Goal: Check status: Check status

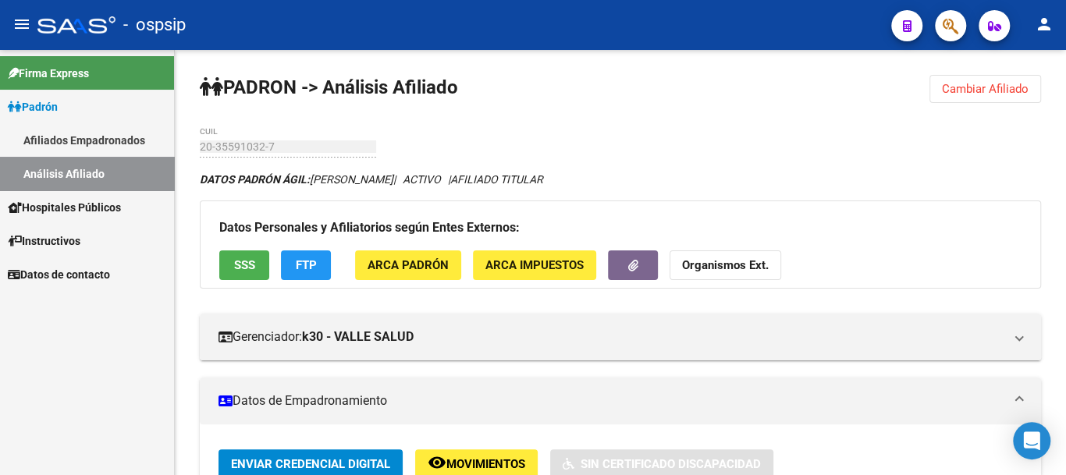
scroll to position [546, 0]
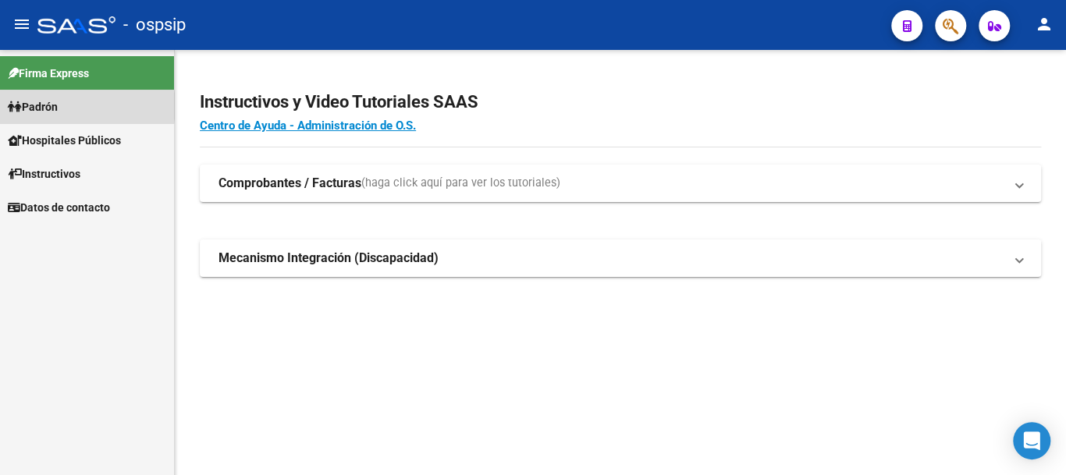
click at [65, 106] on link "Padrón" at bounding box center [87, 107] width 174 height 34
click at [95, 110] on link "Padrón" at bounding box center [87, 107] width 174 height 34
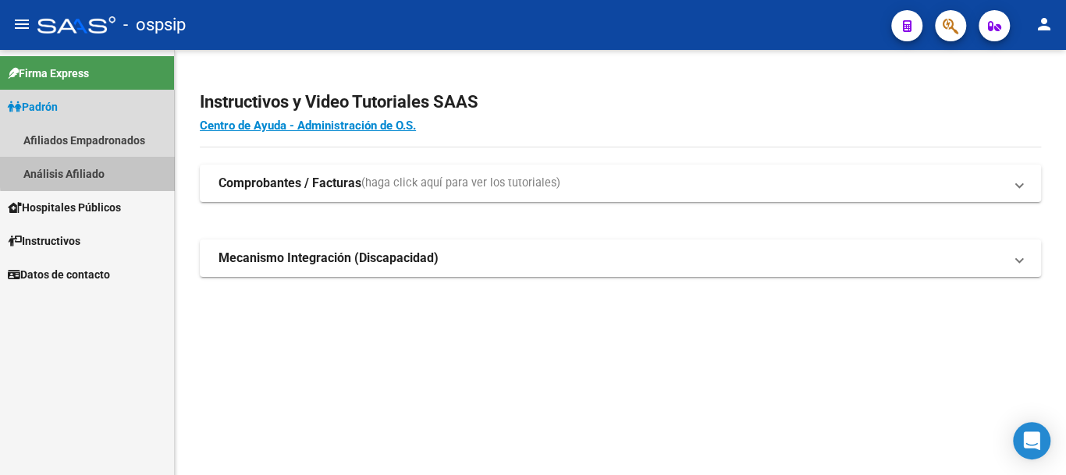
click at [119, 169] on link "Análisis Afiliado" at bounding box center [87, 174] width 174 height 34
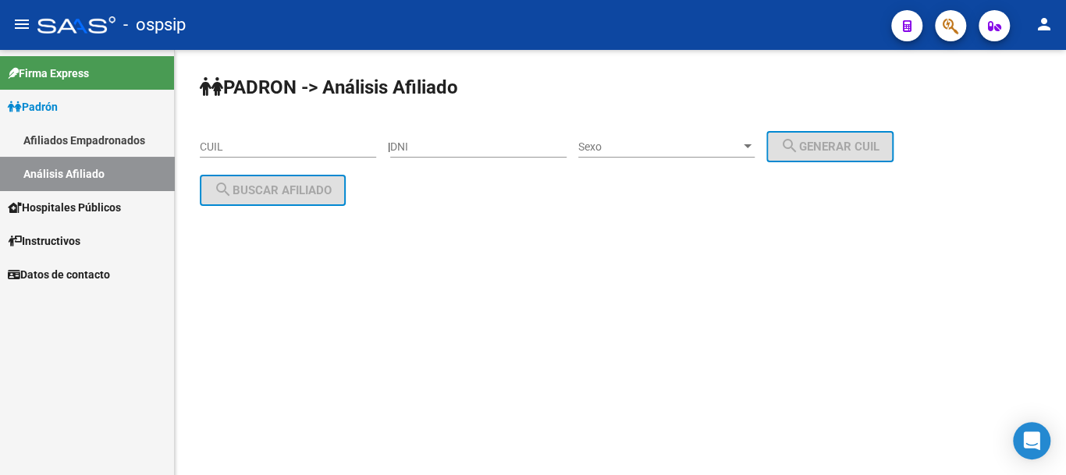
click at [477, 147] on input "DNI" at bounding box center [478, 146] width 176 height 13
type input "17569789"
click at [709, 144] on span "Sexo" at bounding box center [659, 146] width 162 height 13
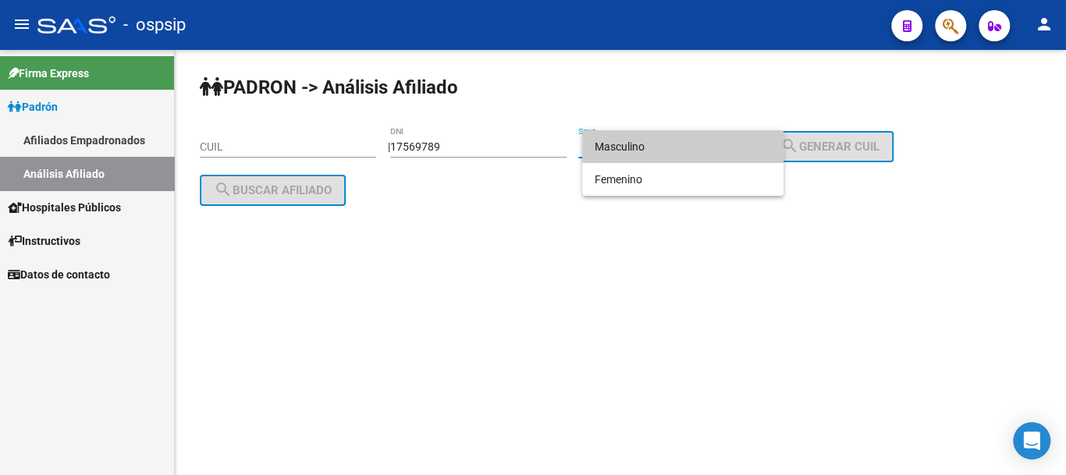
click at [708, 144] on span "Masculino" at bounding box center [683, 146] width 176 height 33
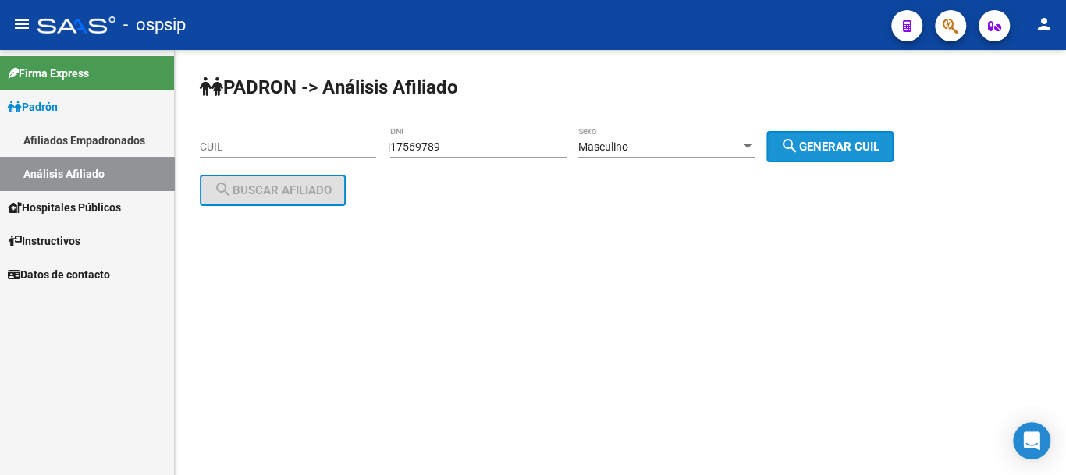
click at [816, 146] on span "search Generar CUIL" at bounding box center [829, 147] width 99 height 14
type input "20-17569789-7"
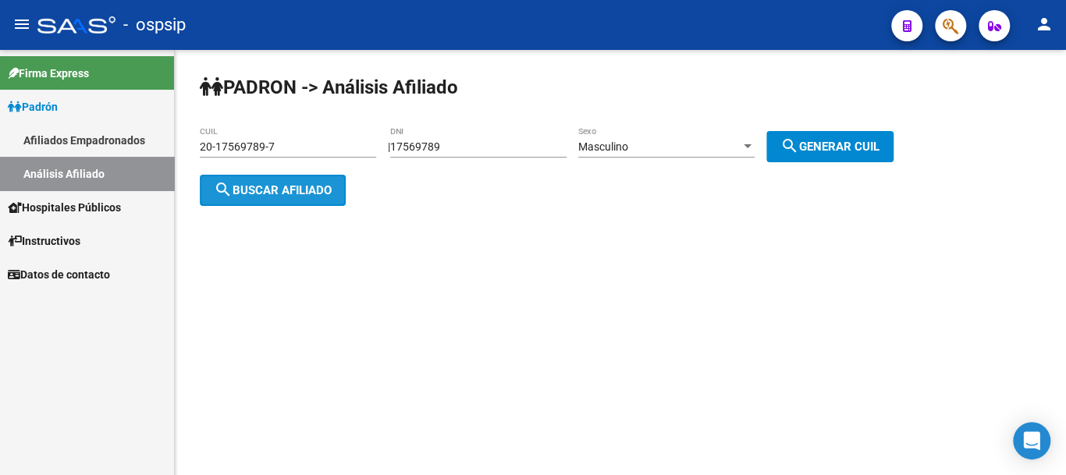
click at [304, 188] on span "search Buscar afiliado" at bounding box center [273, 190] width 118 height 14
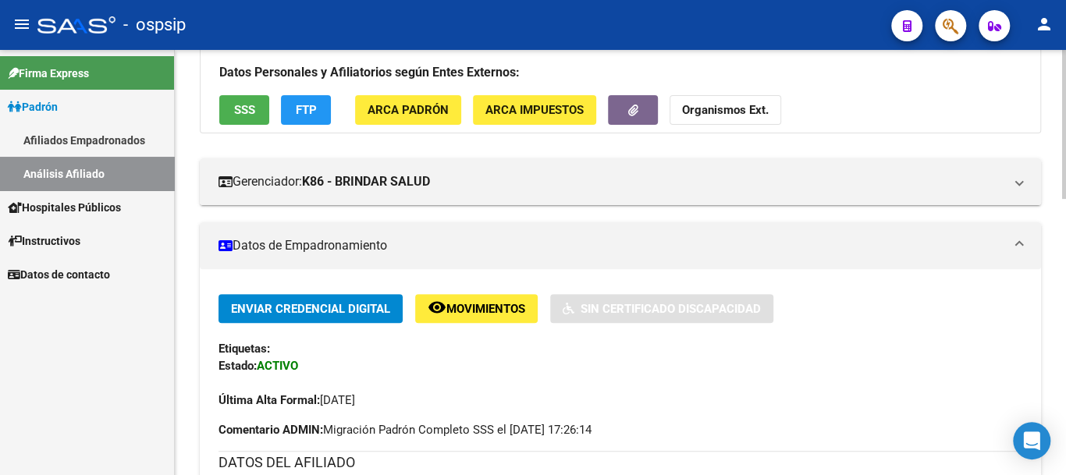
scroll to position [312, 0]
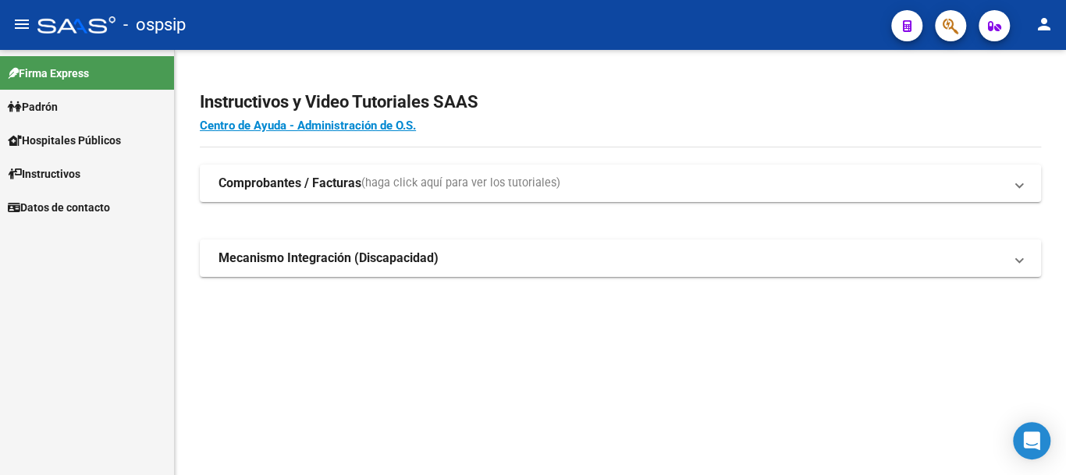
click at [93, 108] on link "Padrón" at bounding box center [87, 107] width 174 height 34
click at [125, 115] on link "Padrón" at bounding box center [87, 107] width 174 height 34
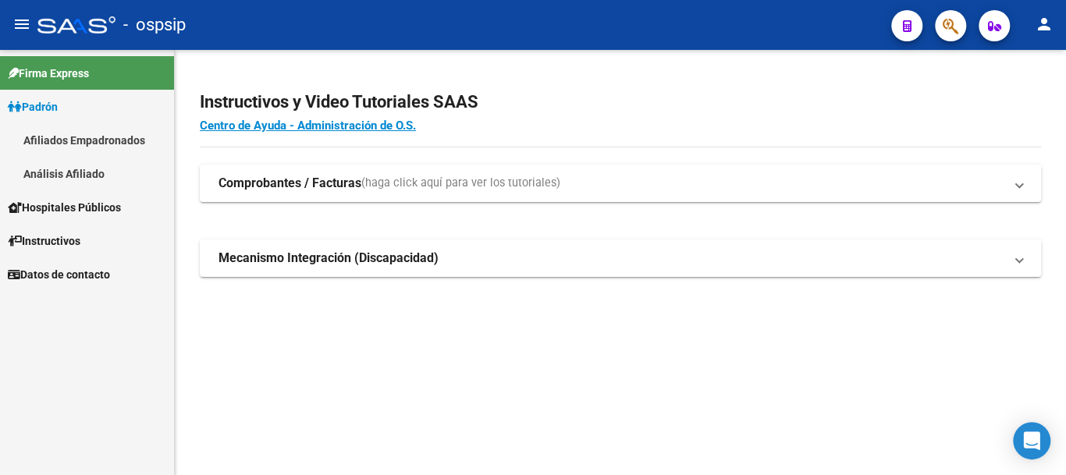
click at [141, 174] on link "Análisis Afiliado" at bounding box center [87, 174] width 174 height 34
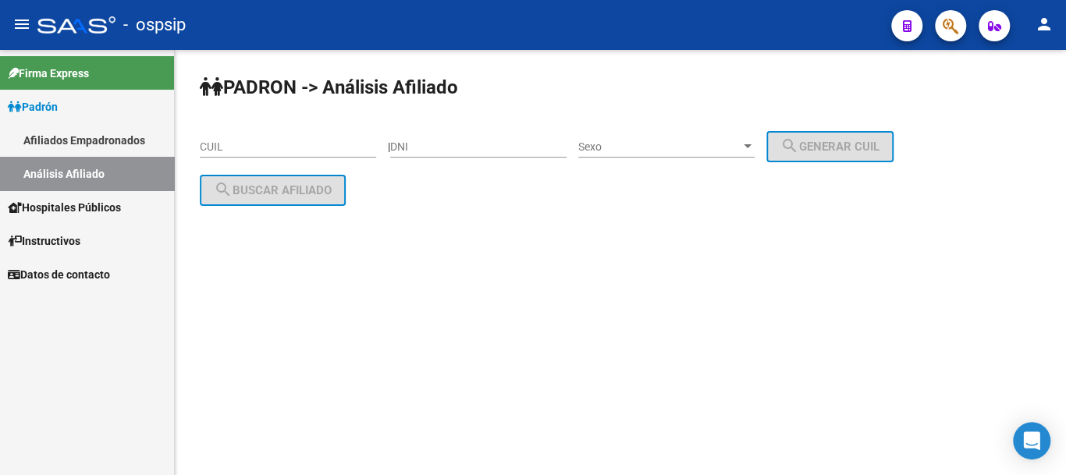
drag, startPoint x: 499, startPoint y: 133, endPoint x: 498, endPoint y: 143, distance: 10.3
click at [500, 133] on div "DNI" at bounding box center [478, 141] width 176 height 31
type input "17569789"
click at [754, 145] on div at bounding box center [747, 146] width 14 height 12
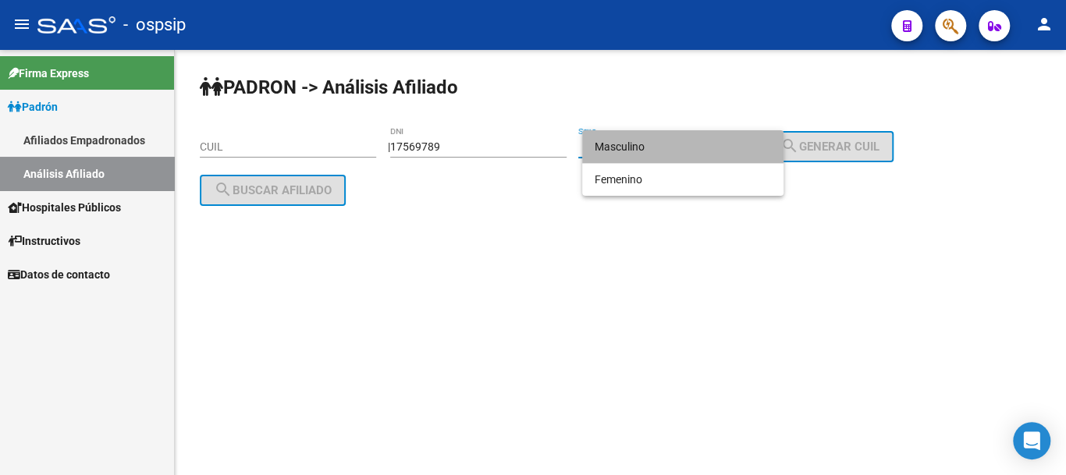
click at [711, 155] on span "Masculino" at bounding box center [683, 146] width 176 height 33
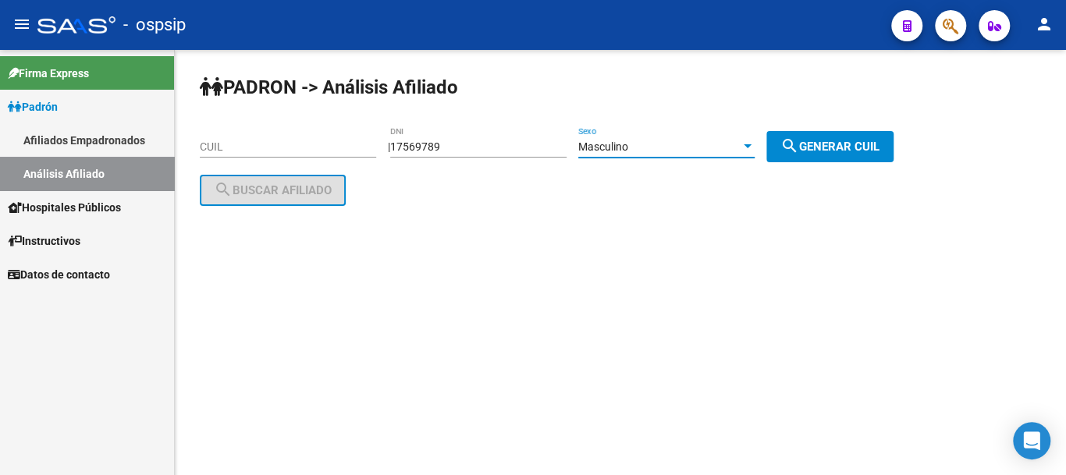
click at [799, 142] on mat-icon "search" at bounding box center [789, 146] width 19 height 19
type input "20-17569789-7"
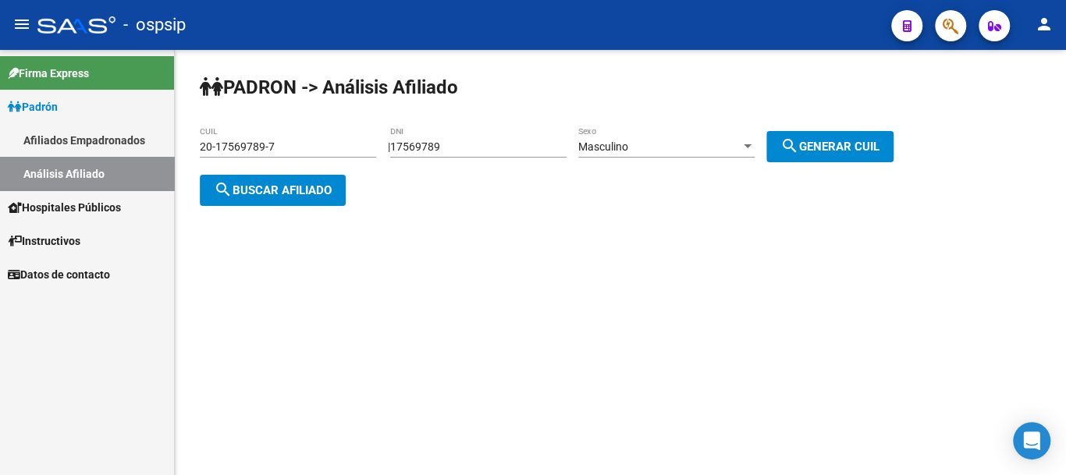
click at [314, 190] on span "search Buscar afiliado" at bounding box center [273, 190] width 118 height 14
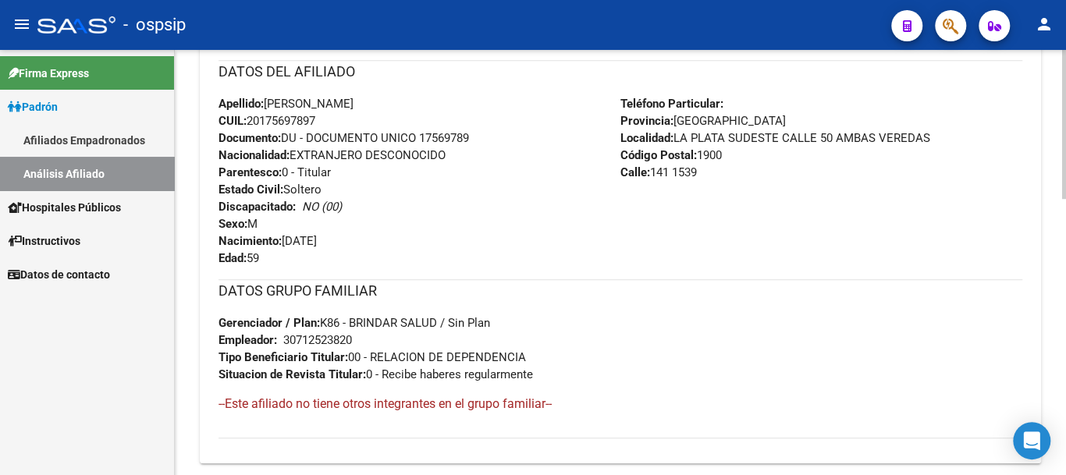
scroll to position [787, 0]
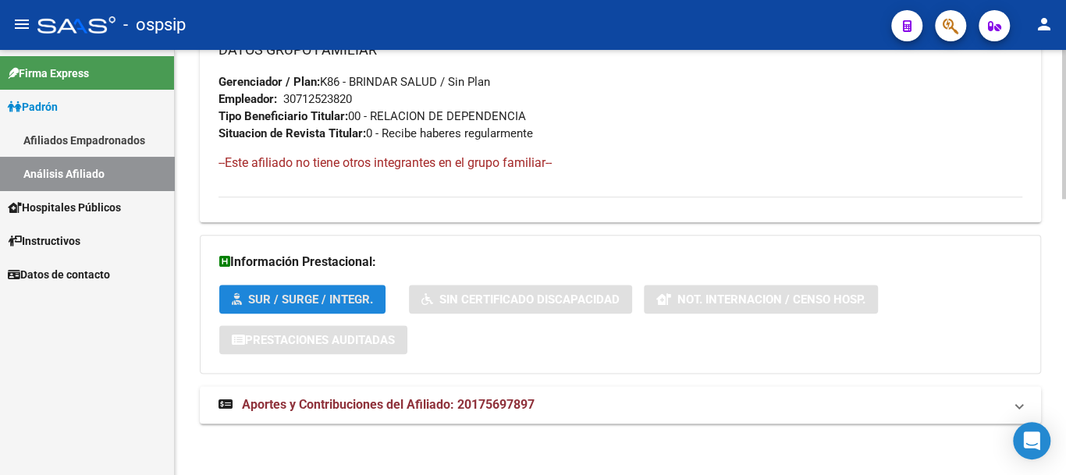
click at [335, 298] on span "SUR / SURGE / INTEGR." at bounding box center [310, 300] width 125 height 14
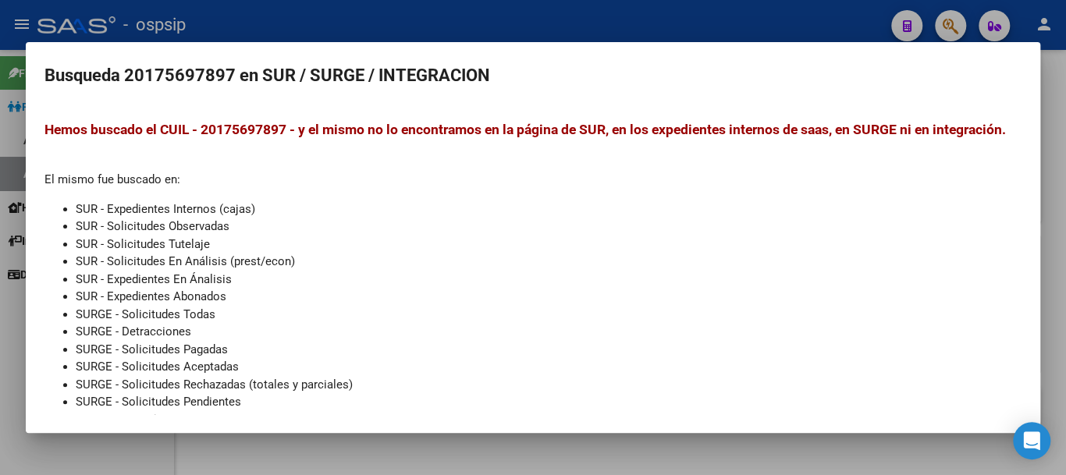
click at [233, 13] on div at bounding box center [533, 237] width 1066 height 475
